Goal: Task Accomplishment & Management: Manage account settings

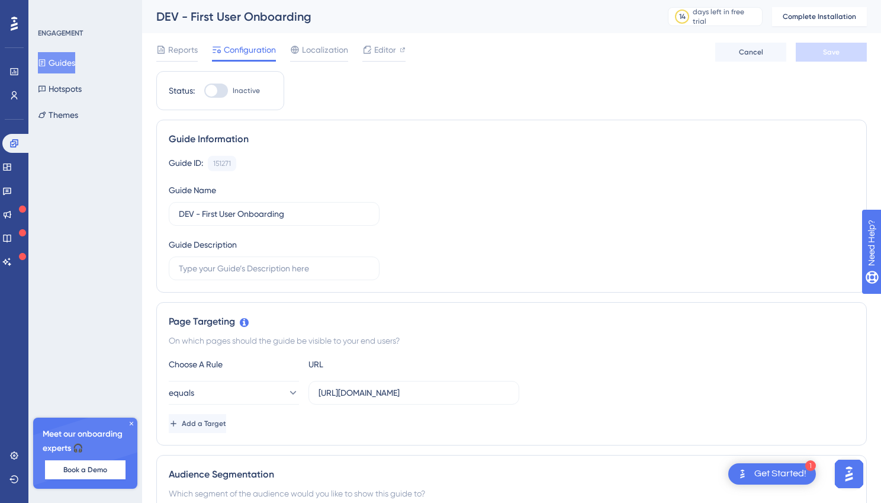
click at [216, 93] on div at bounding box center [211, 91] width 12 height 12
click at [204, 91] on input "Inactive" at bounding box center [204, 91] width 1 height 1
checkbox input "false"
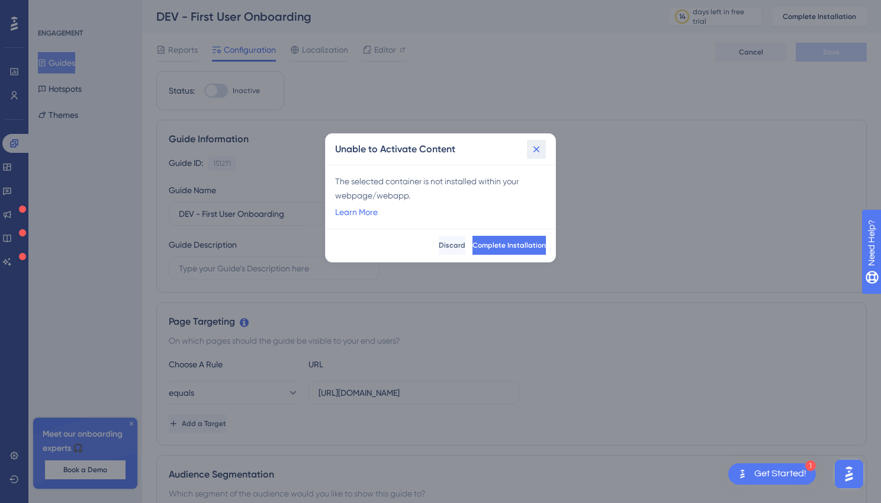
drag, startPoint x: 537, startPoint y: 147, endPoint x: 528, endPoint y: 147, distance: 9.5
click at [537, 147] on icon at bounding box center [537, 149] width 12 height 12
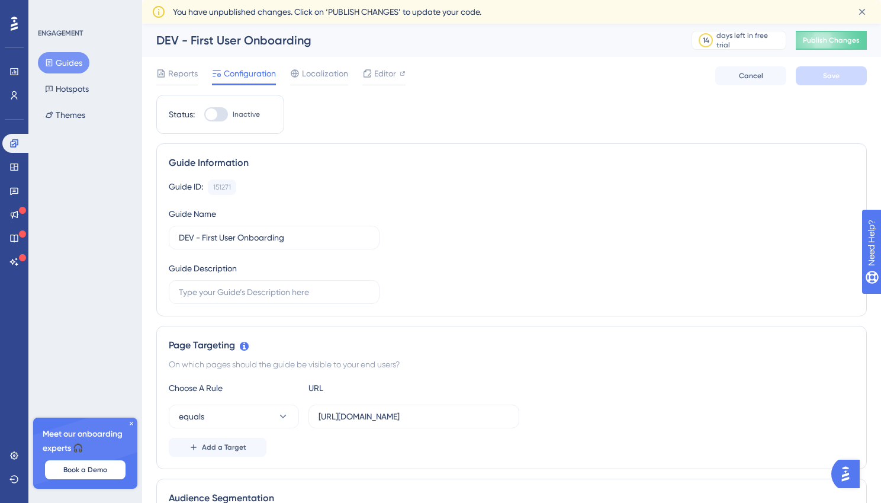
click at [221, 114] on div at bounding box center [216, 114] width 24 height 14
click at [204, 114] on input "Inactive" at bounding box center [204, 114] width 1 height 1
checkbox input "true"
click at [223, 117] on div at bounding box center [216, 114] width 24 height 14
click at [204, 115] on input "Inactive" at bounding box center [204, 114] width 1 height 1
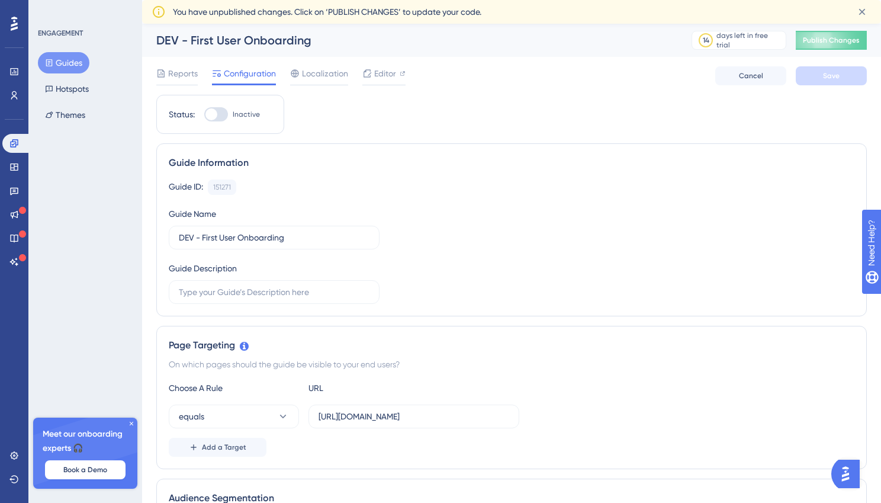
checkbox input "true"
click at [815, 72] on button "Save" at bounding box center [831, 75] width 71 height 19
click at [836, 38] on span "Publish Changes" at bounding box center [831, 40] width 57 height 9
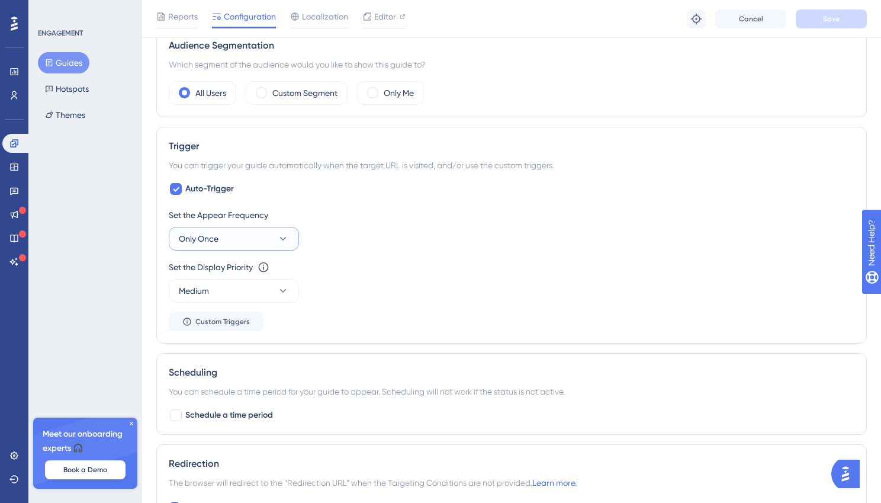
click at [261, 239] on button "Only Once" at bounding box center [234, 239] width 130 height 24
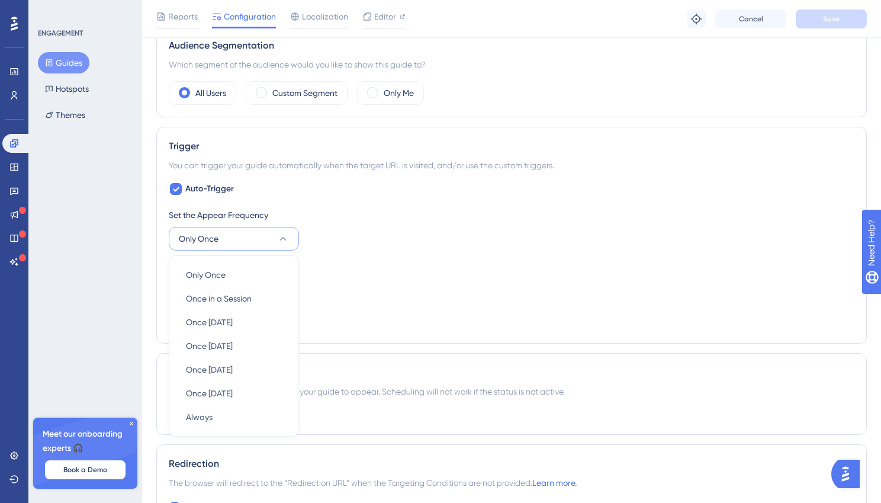
scroll to position [528, 0]
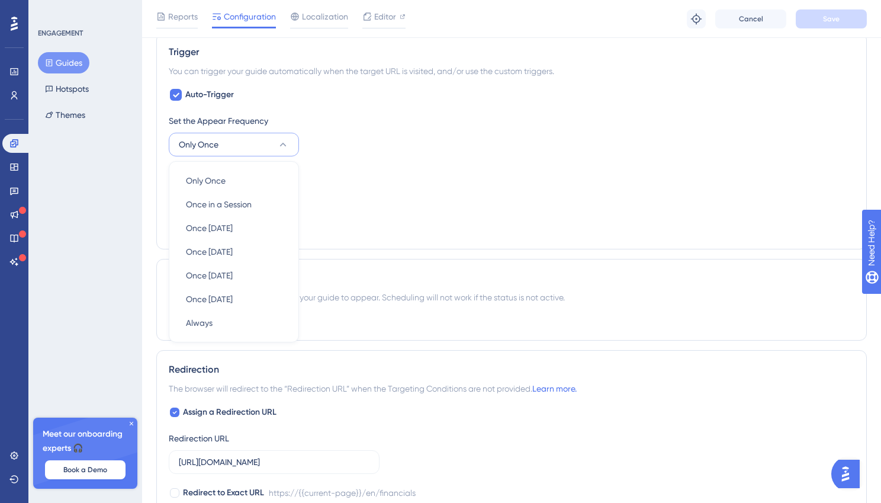
click at [108, 255] on div "ENGAGEMENT Guides Hotspots Themes Meet our onboarding experts 🎧 Book a Demo Upg…" at bounding box center [85, 251] width 114 height 503
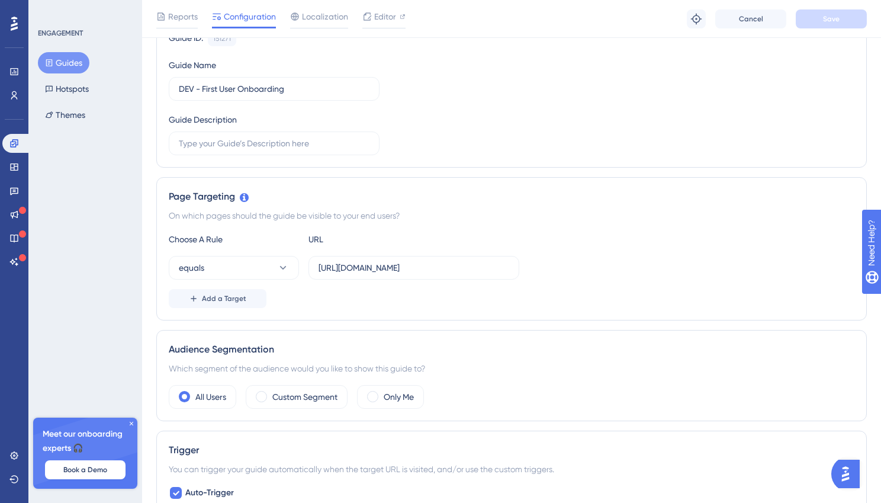
scroll to position [0, 0]
